Goal: Transaction & Acquisition: Subscribe to service/newsletter

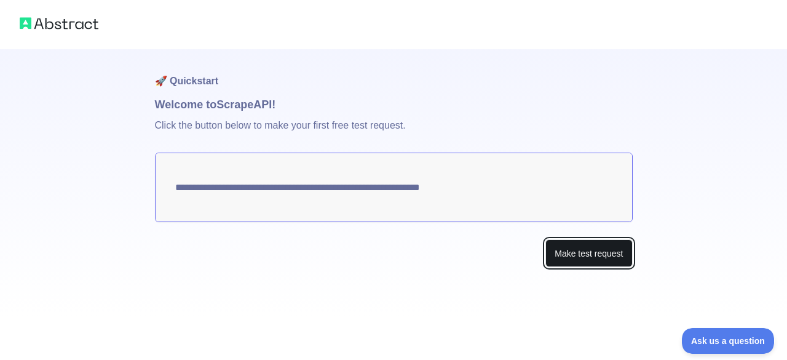
click at [568, 253] on button "Make test request" at bounding box center [589, 253] width 87 height 28
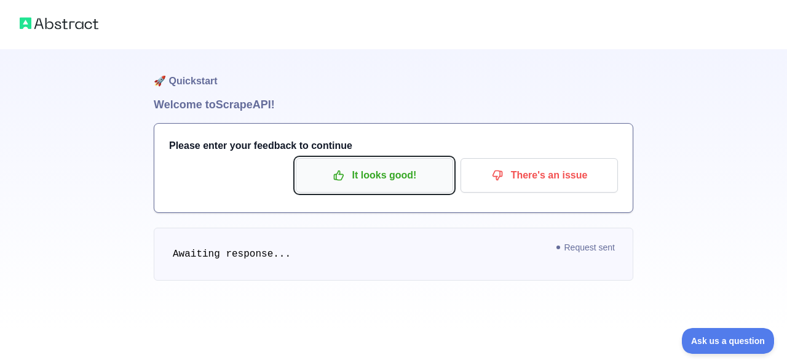
click at [409, 181] on p "It looks good!" at bounding box center [374, 175] width 139 height 21
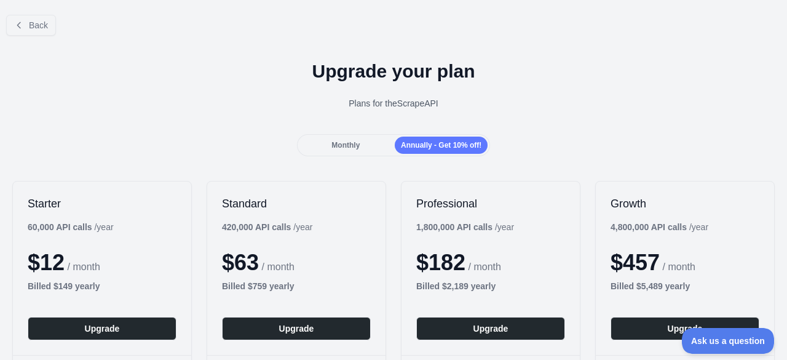
click at [345, 146] on span "Monthly" at bounding box center [346, 145] width 28 height 9
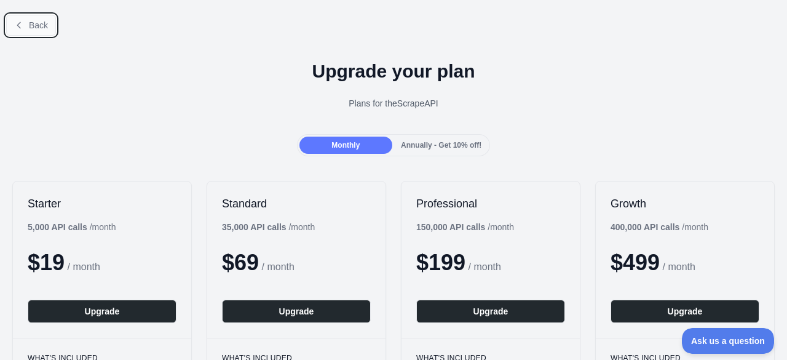
click at [38, 28] on span "Back" at bounding box center [38, 25] width 19 height 10
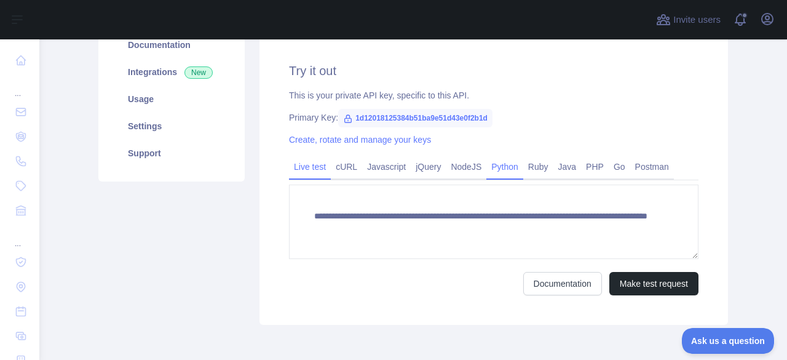
click at [502, 168] on link "Python" at bounding box center [505, 167] width 37 height 20
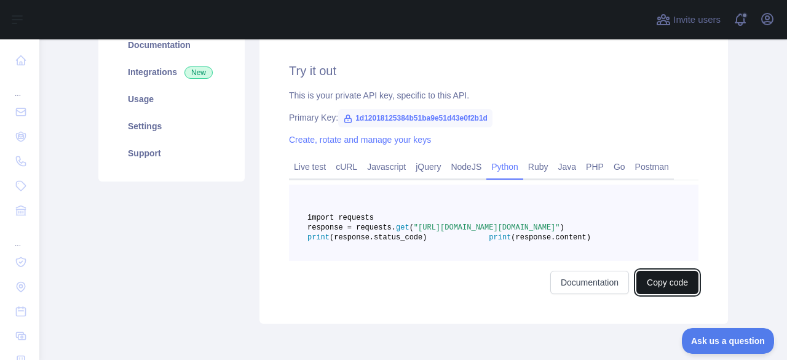
click at [660, 294] on button "Copy code" at bounding box center [668, 282] width 62 height 23
